Goal: Task Accomplishment & Management: Manage account settings

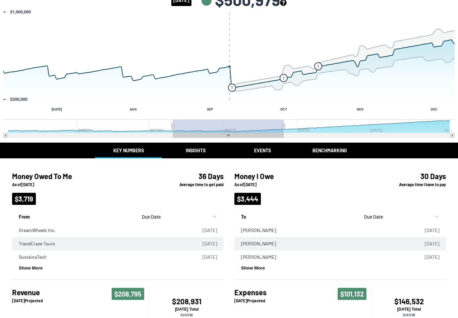
scroll to position [31, 0]
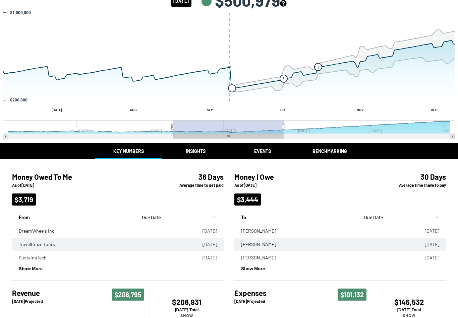
click at [190, 159] on button "Insights" at bounding box center [195, 151] width 67 height 16
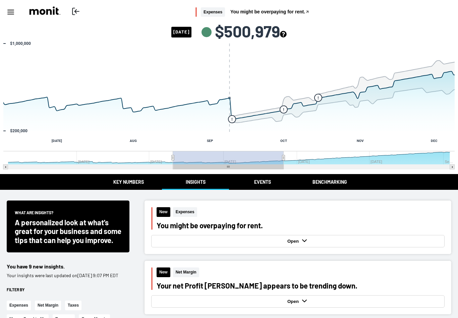
click at [264, 181] on button "Events" at bounding box center [262, 182] width 67 height 16
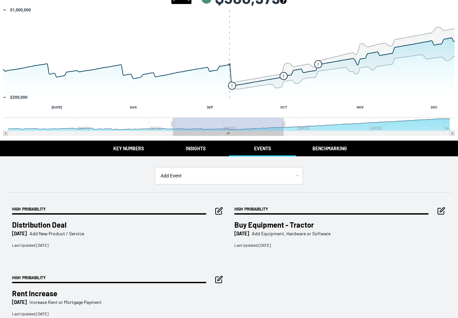
scroll to position [45, 0]
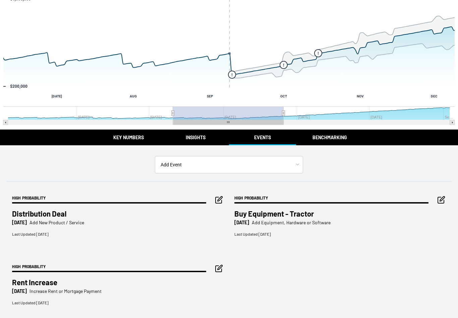
click at [441, 202] on icon "button" at bounding box center [441, 200] width 8 height 8
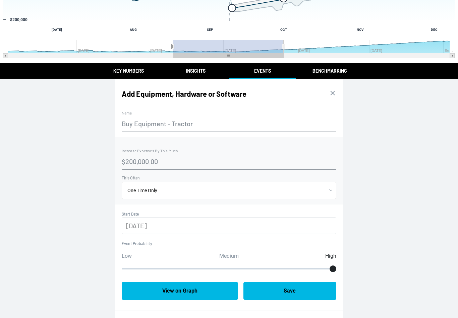
scroll to position [111, 0]
click at [281, 224] on input "[DATE]" at bounding box center [229, 225] width 214 height 17
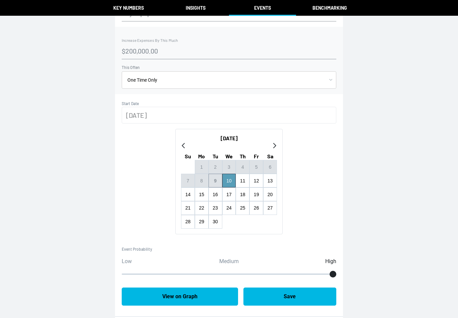
scroll to position [222, 0]
click at [230, 203] on button "24" at bounding box center [229, 208] width 14 height 14
type input "[DATE]"
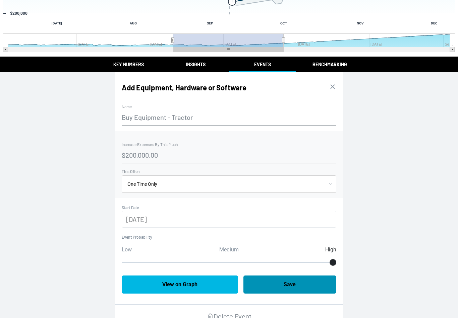
click at [290, 290] on button "Save" at bounding box center [289, 285] width 93 height 18
